Goal: Information Seeking & Learning: Learn about a topic

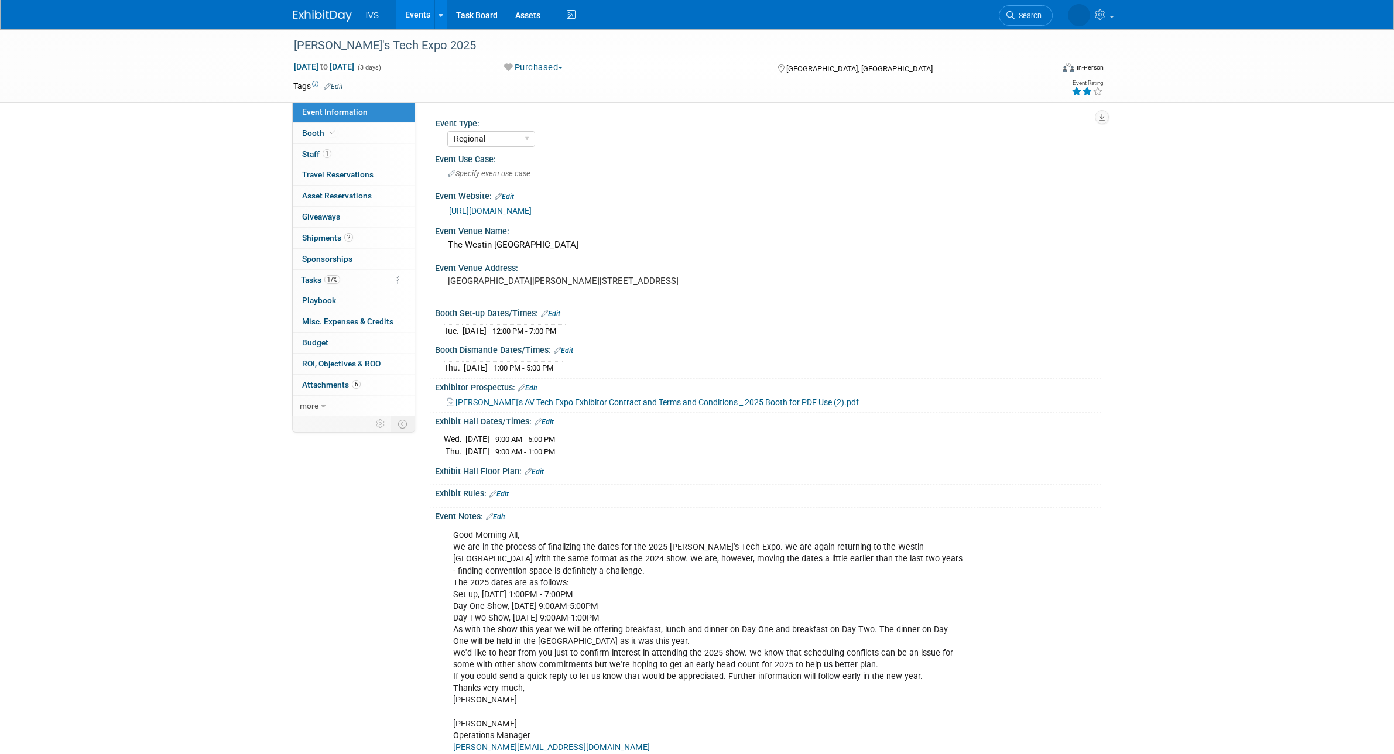
select select "Regional"
click at [425, 13] on link "Events" at bounding box center [417, 14] width 43 height 29
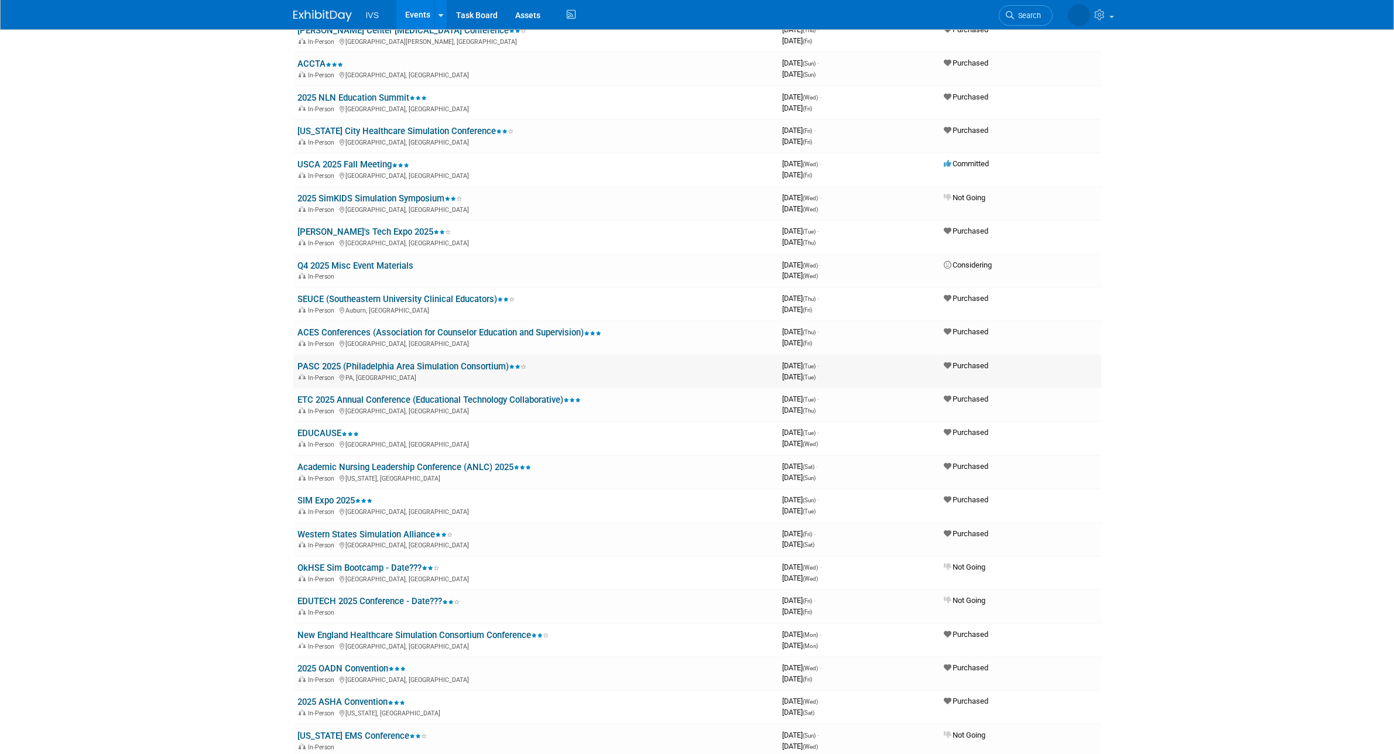
scroll to position [244, 0]
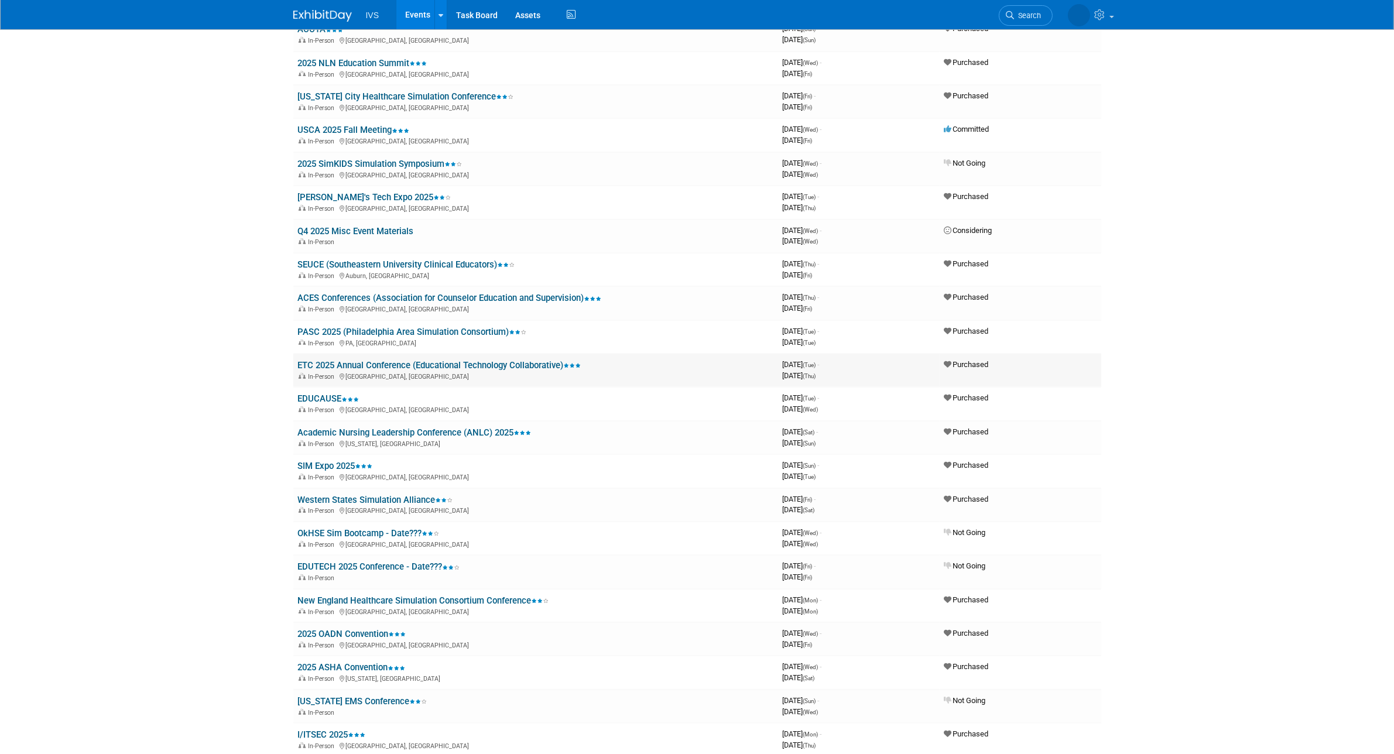
click at [378, 360] on link "ETC 2025 Annual Conference (Educational Technology Collaborative)" at bounding box center [439, 365] width 283 height 11
click at [324, 393] on link "EDUCAUSE" at bounding box center [328, 398] width 61 height 11
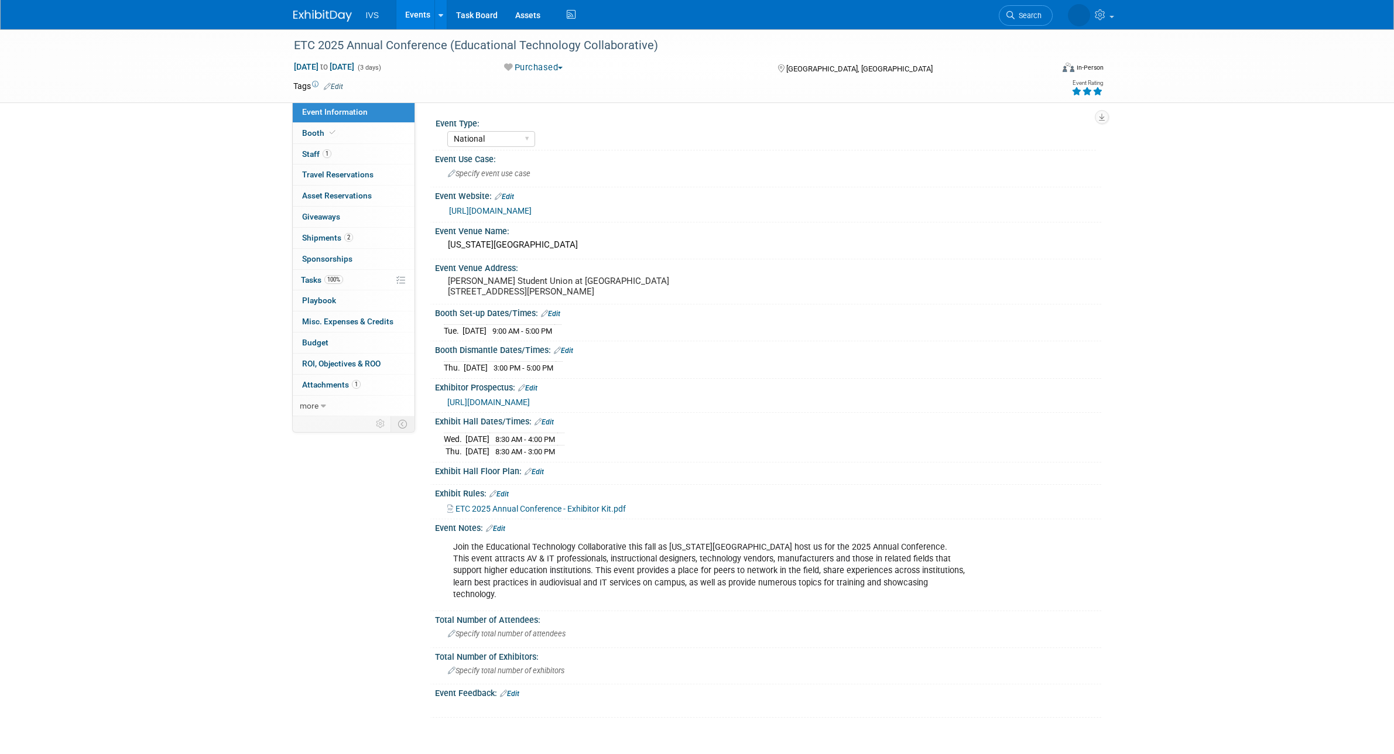
select select "National"
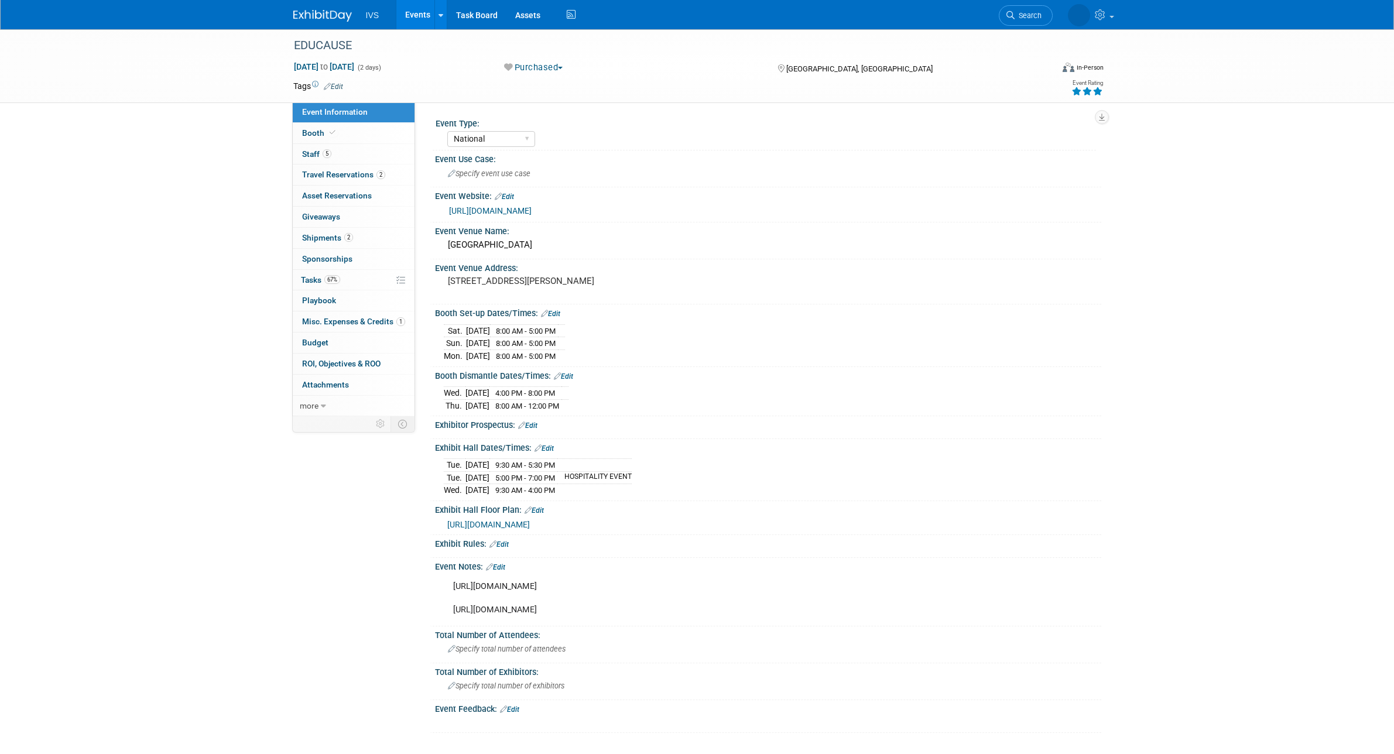
select select "National"
click at [530, 525] on span "https://s23.a2zinc.net/clients/EDUCAUSE/E25/public/EventMap.aspx?shMode=E&ID=737" at bounding box center [488, 524] width 83 height 9
